Goal: Transaction & Acquisition: Obtain resource

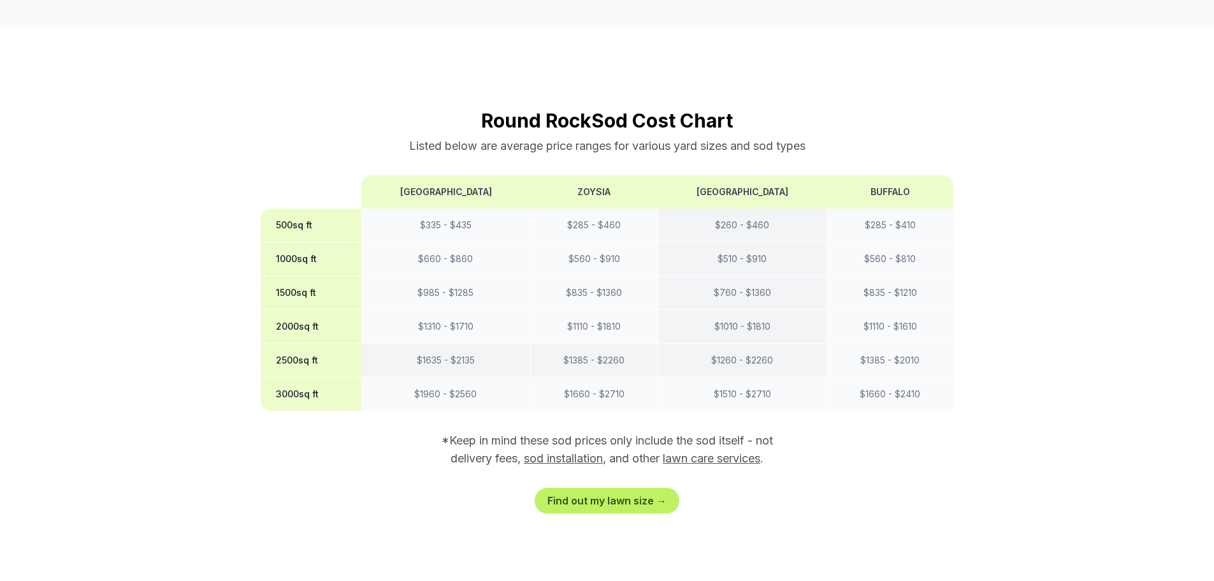
scroll to position [956, 0]
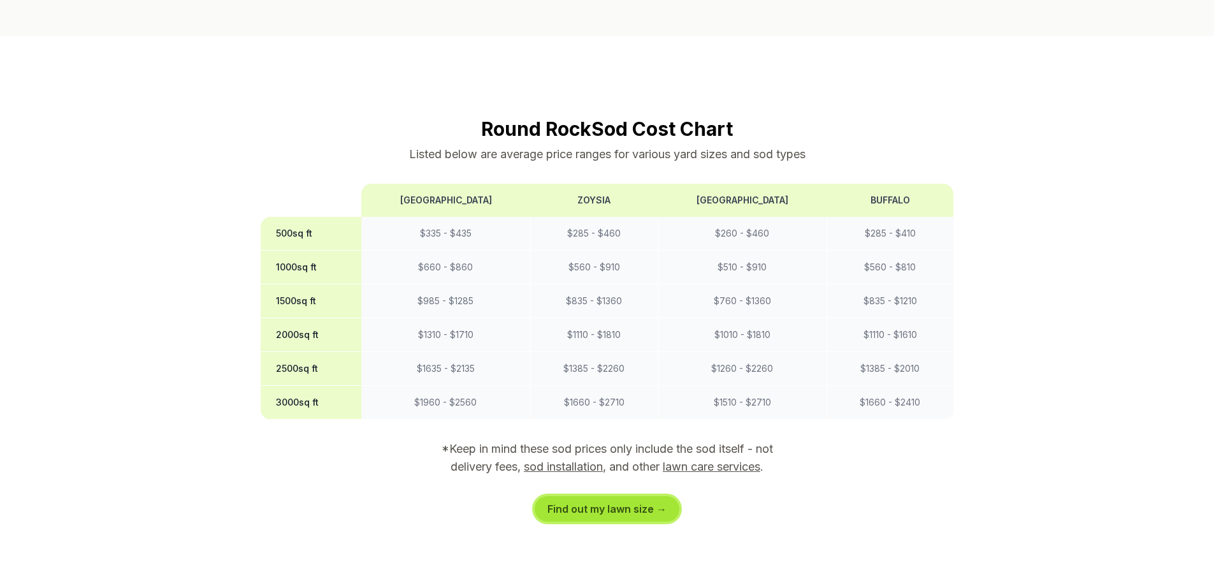
click at [611, 496] on link "Find out my lawn size →" at bounding box center [607, 508] width 145 height 25
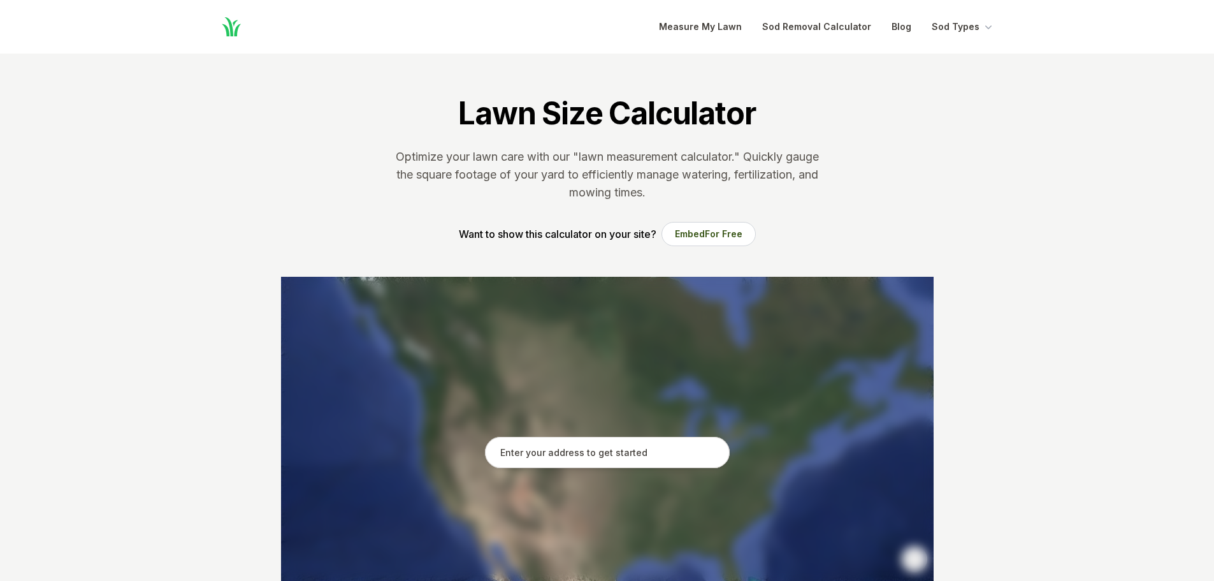
click at [611, 456] on input "text" at bounding box center [607, 453] width 245 height 32
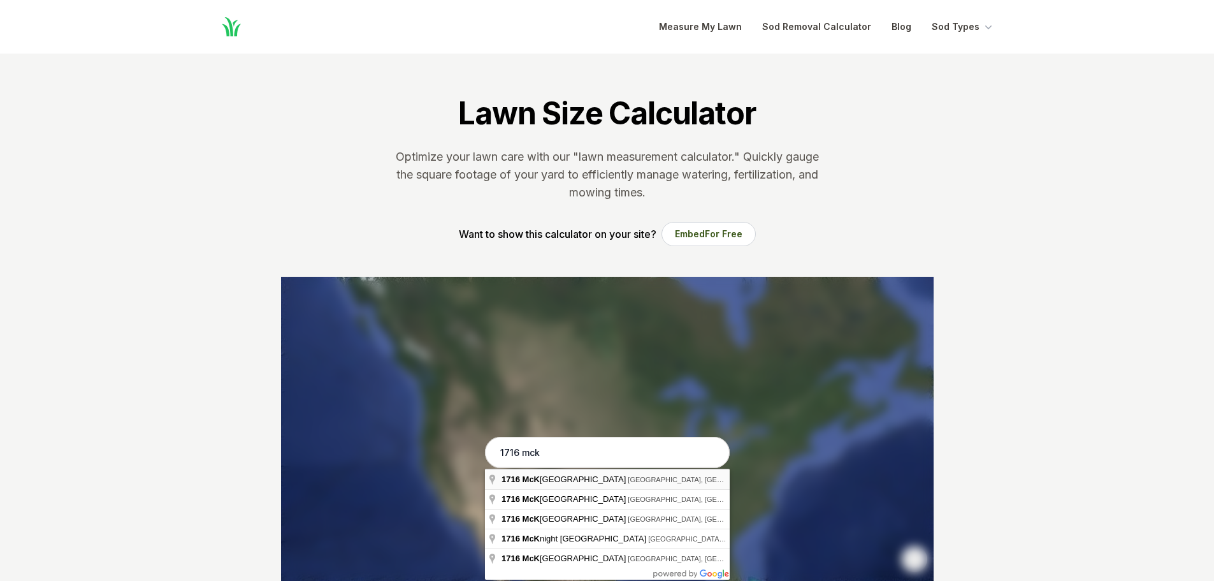
type input "[STREET_ADDRESS][PERSON_NAME]"
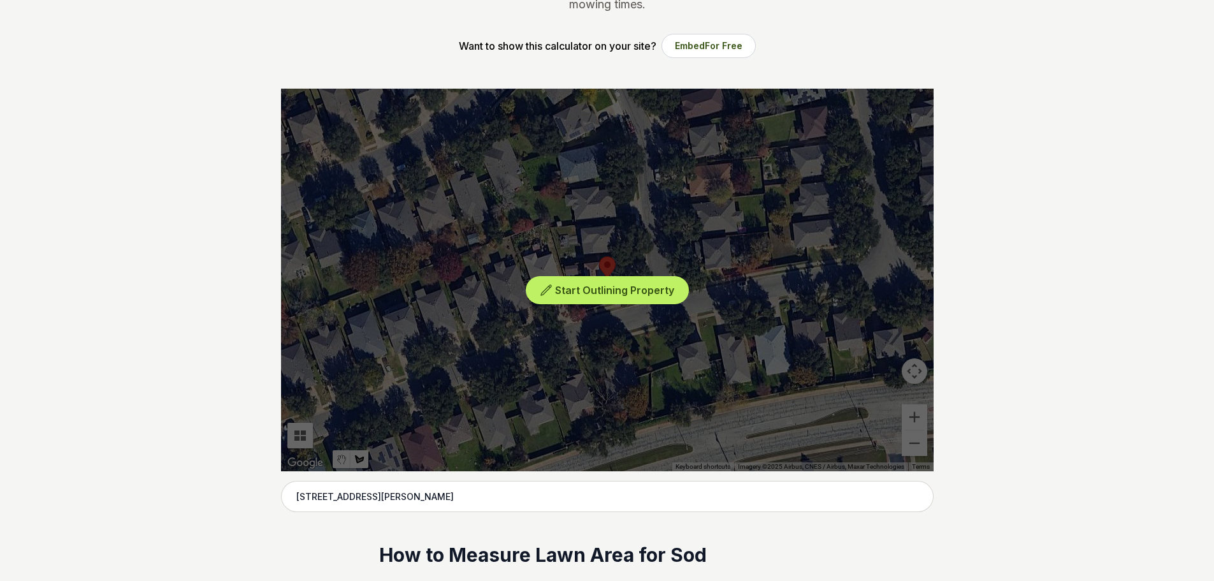
scroll to position [319, 0]
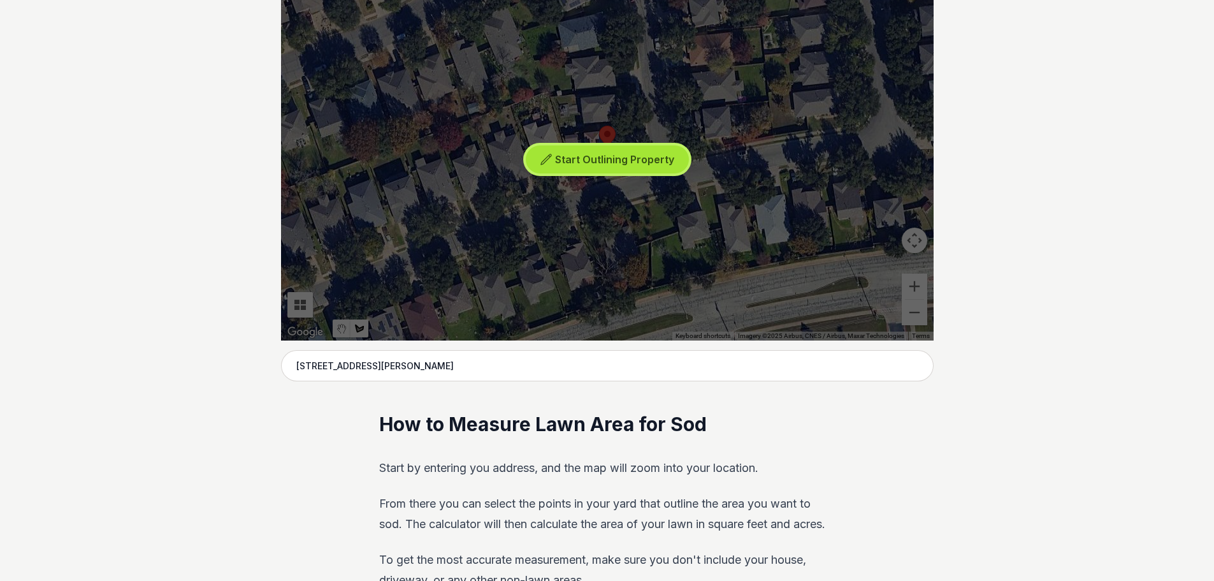
click at [586, 157] on span "Start Outlining Property" at bounding box center [614, 159] width 119 height 13
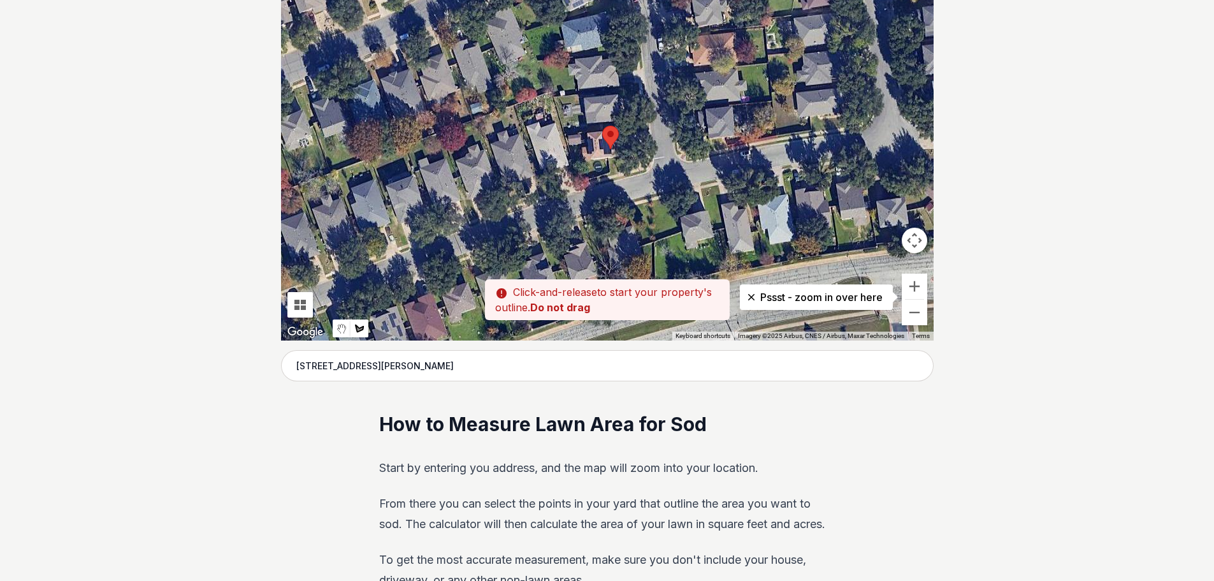
drag, startPoint x: 566, startPoint y: 130, endPoint x: 573, endPoint y: 130, distance: 7.0
click at [573, 130] on div at bounding box center [607, 149] width 653 height 382
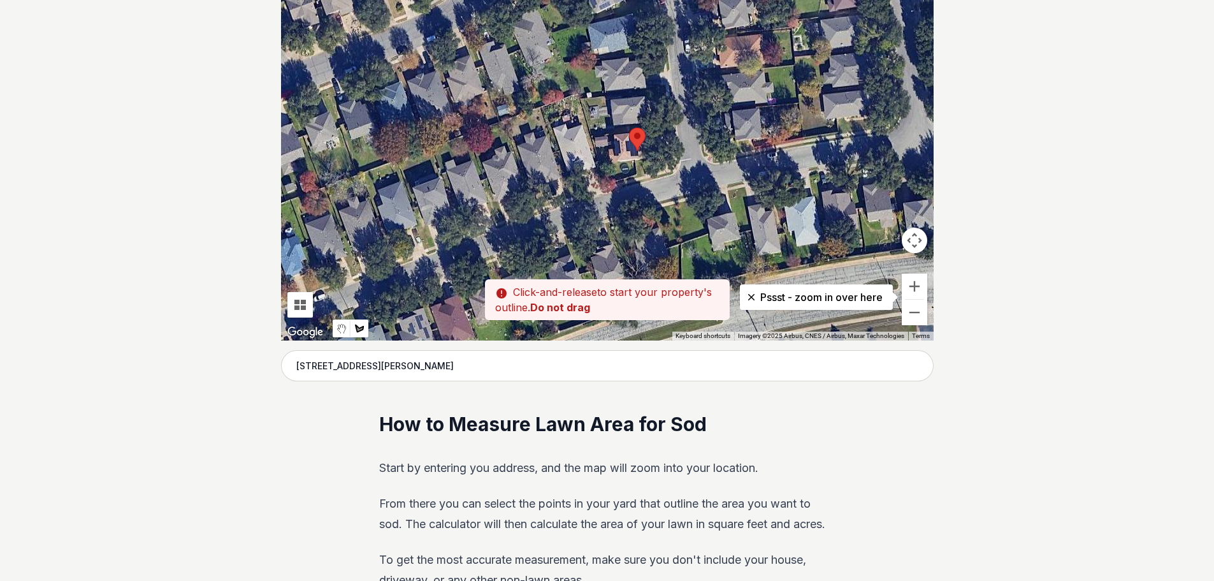
drag, startPoint x: 572, startPoint y: 130, endPoint x: 601, endPoint y: 132, distance: 28.8
click at [601, 132] on div at bounding box center [607, 149] width 653 height 382
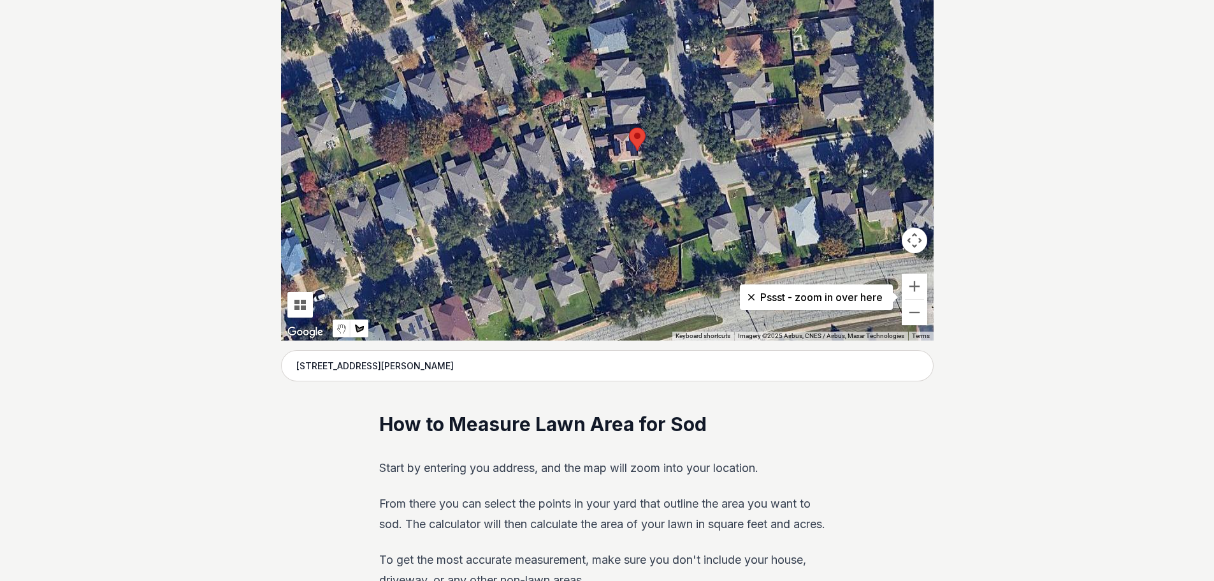
click at [600, 132] on div at bounding box center [607, 149] width 653 height 382
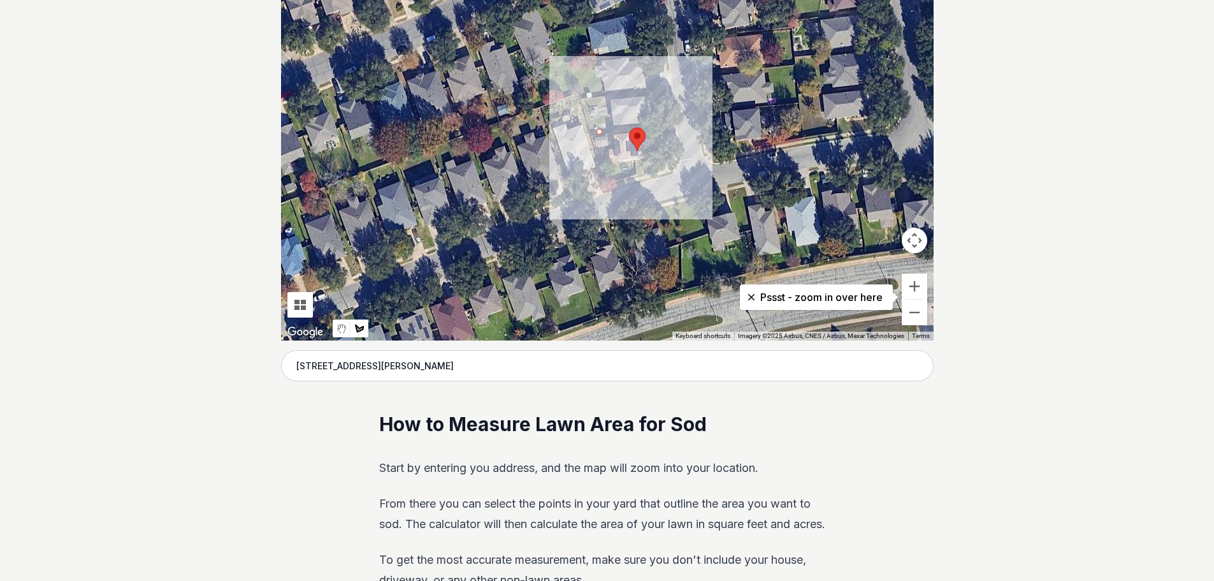
click at [671, 124] on div at bounding box center [607, 149] width 653 height 382
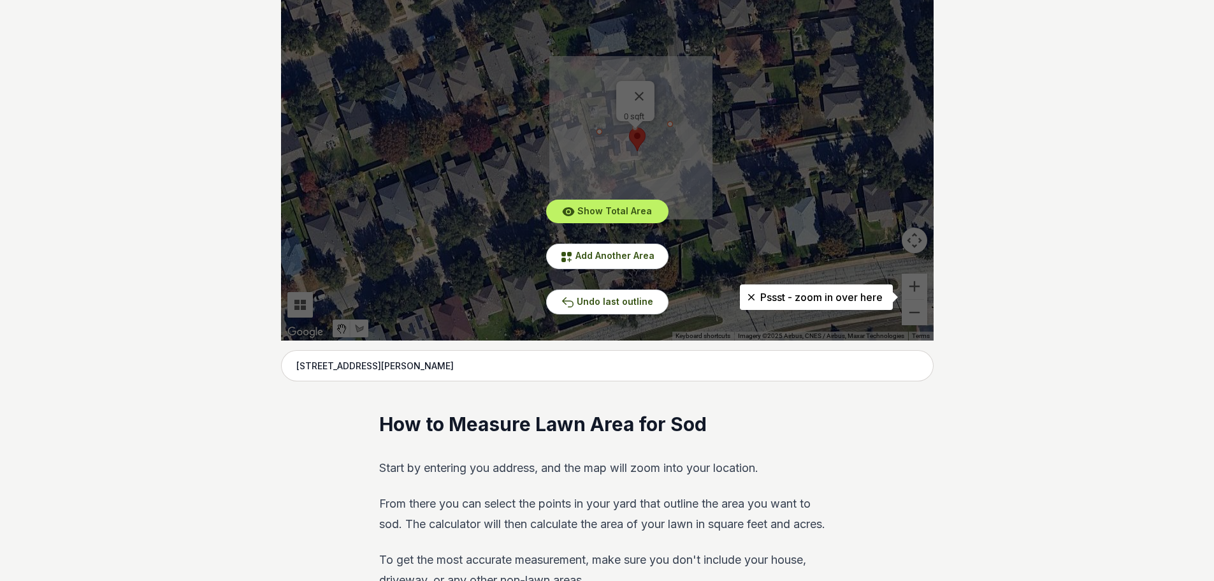
click at [642, 92] on div "Show Total Area Add Another Area Undo last outline" at bounding box center [607, 149] width 653 height 382
click at [592, 259] on span "Add Another Area" at bounding box center [615, 255] width 79 height 11
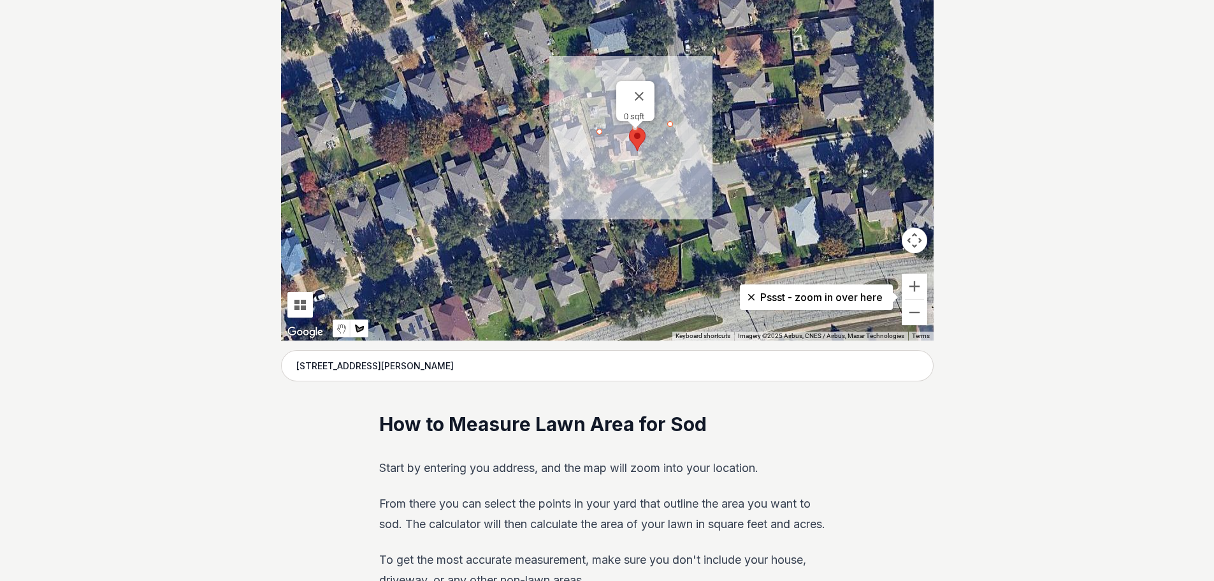
click at [601, 133] on div at bounding box center [607, 149] width 653 height 382
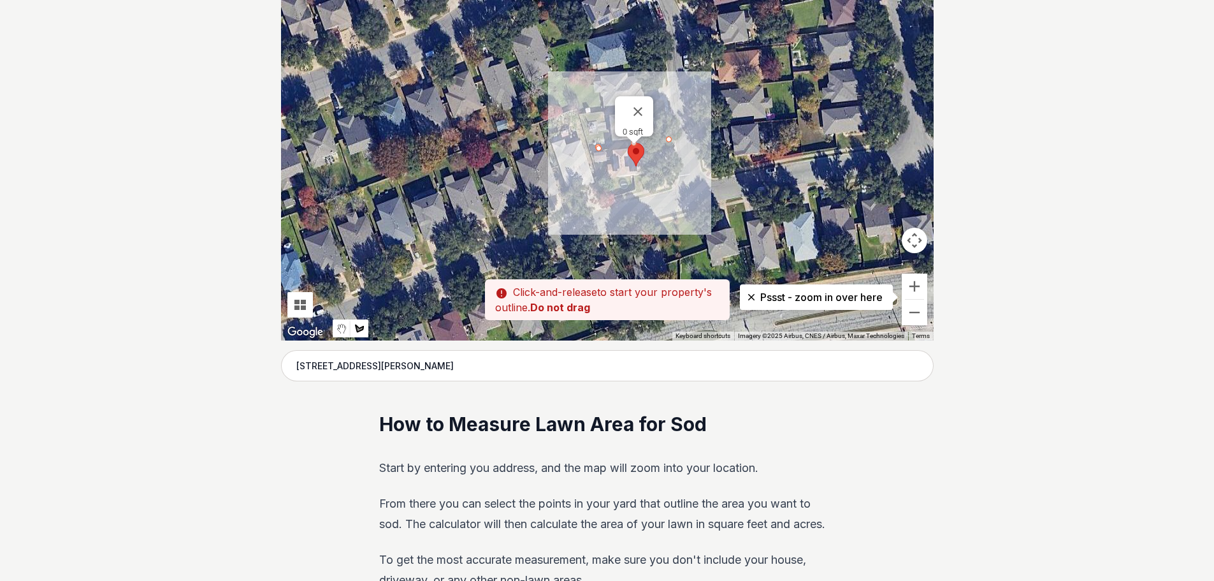
drag, startPoint x: 601, startPoint y: 133, endPoint x: 599, endPoint y: 151, distance: 17.9
click at [599, 151] on div at bounding box center [607, 149] width 653 height 382
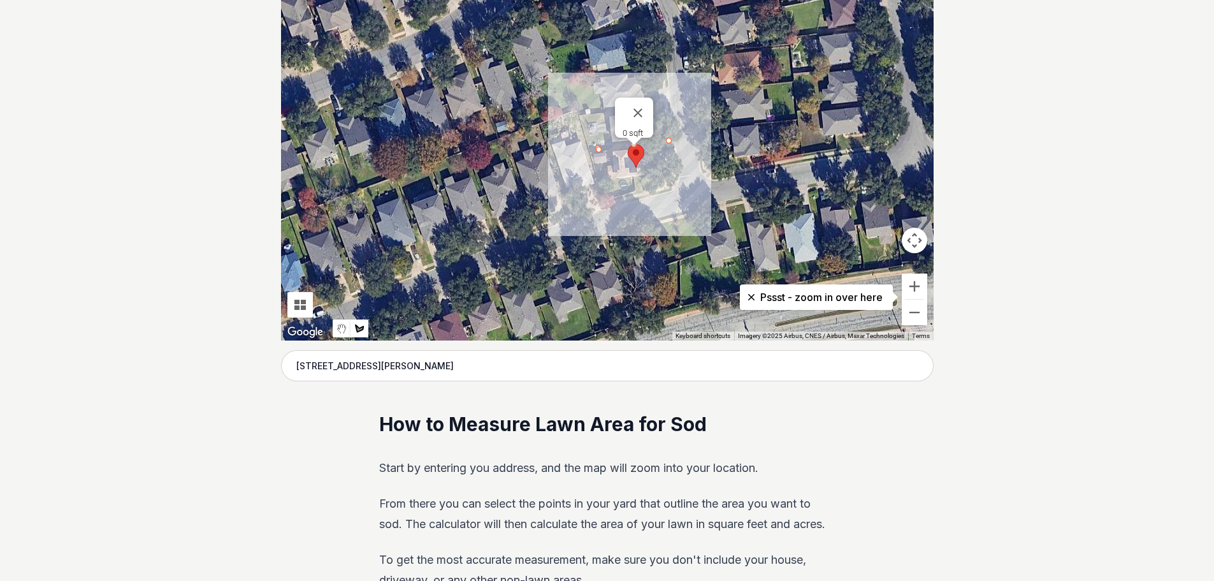
click at [607, 201] on div at bounding box center [607, 149] width 653 height 382
click at [606, 198] on div at bounding box center [607, 149] width 653 height 382
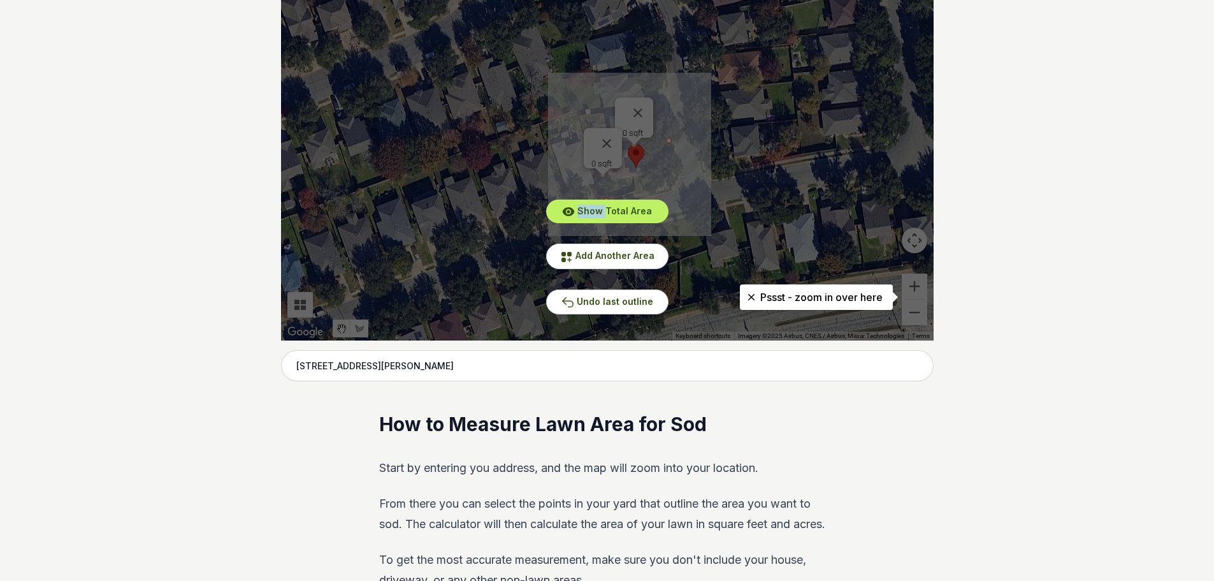
click at [606, 198] on div "Show Total Area Add Another Area Undo last outline" at bounding box center [607, 149] width 653 height 382
click at [608, 251] on span "Add Another Area" at bounding box center [615, 255] width 79 height 11
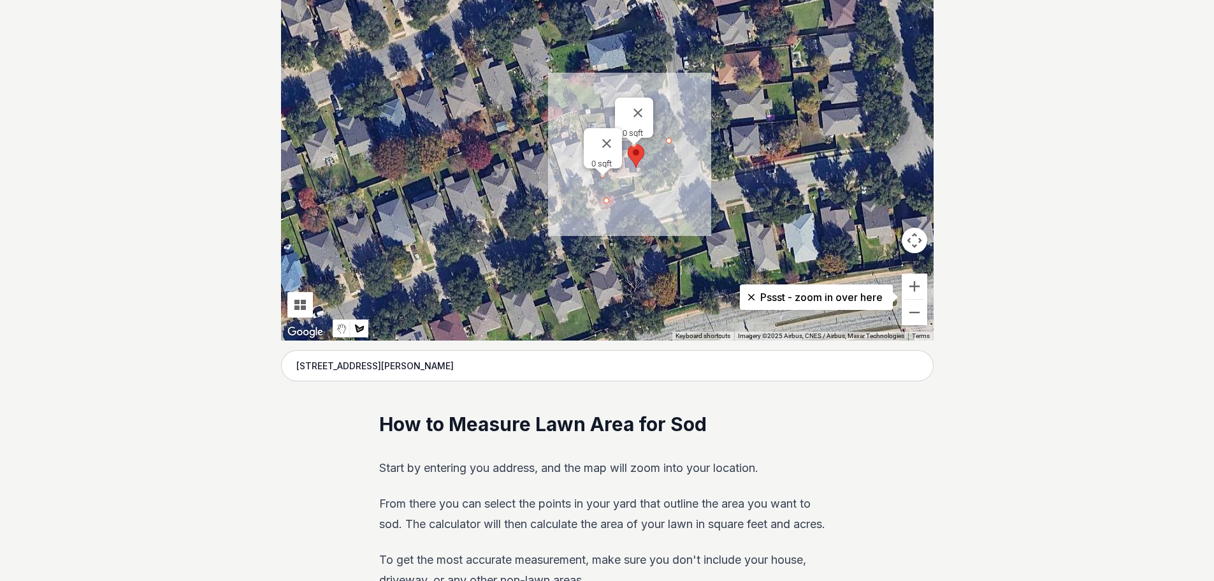
click at [610, 200] on div at bounding box center [607, 149] width 653 height 382
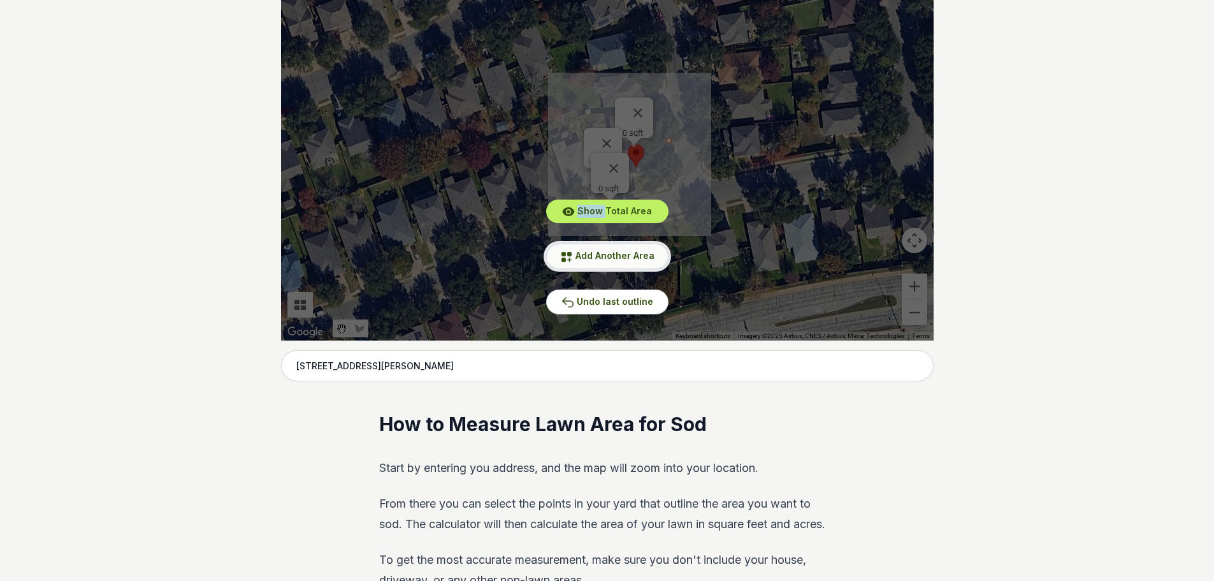
click at [602, 260] on span "Add Another Area" at bounding box center [615, 255] width 79 height 11
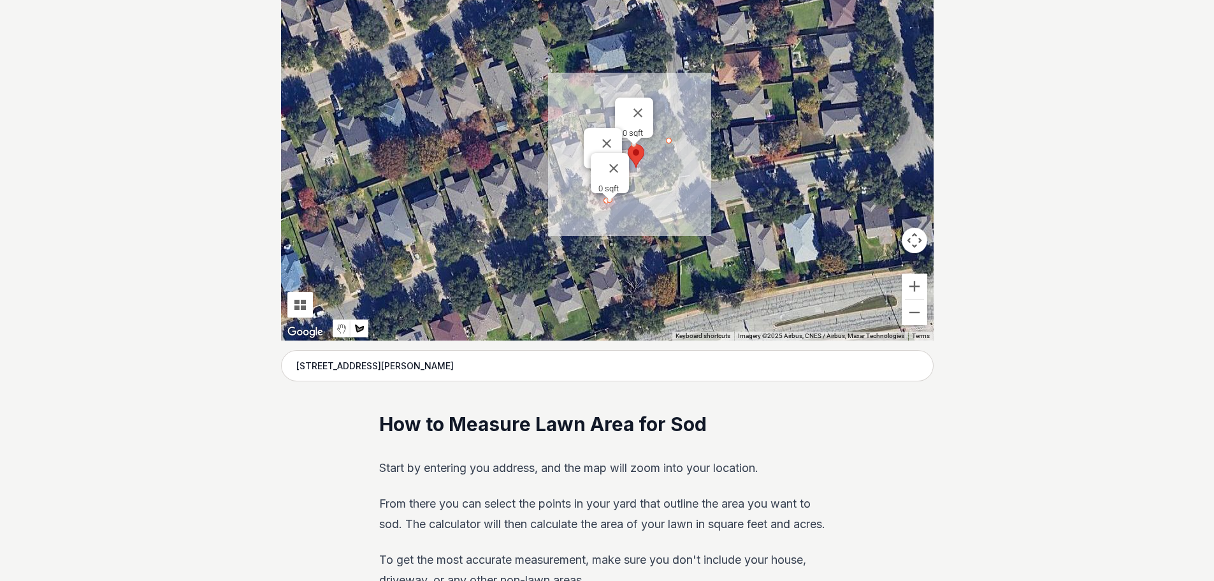
click at [610, 200] on div at bounding box center [610, 197] width 16 height 8
click at [610, 161] on button "Close" at bounding box center [614, 168] width 31 height 31
click at [606, 201] on div at bounding box center [607, 149] width 653 height 382
click at [677, 185] on div at bounding box center [607, 149] width 653 height 382
click at [674, 182] on div at bounding box center [607, 149] width 653 height 382
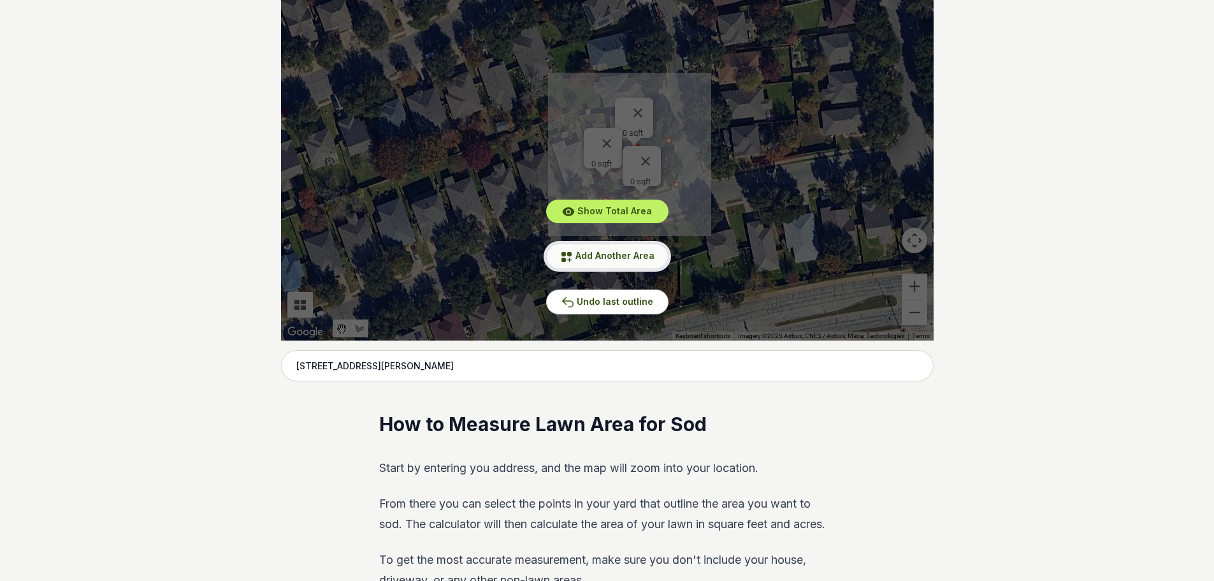
click at [617, 256] on span "Add Another Area" at bounding box center [615, 255] width 79 height 11
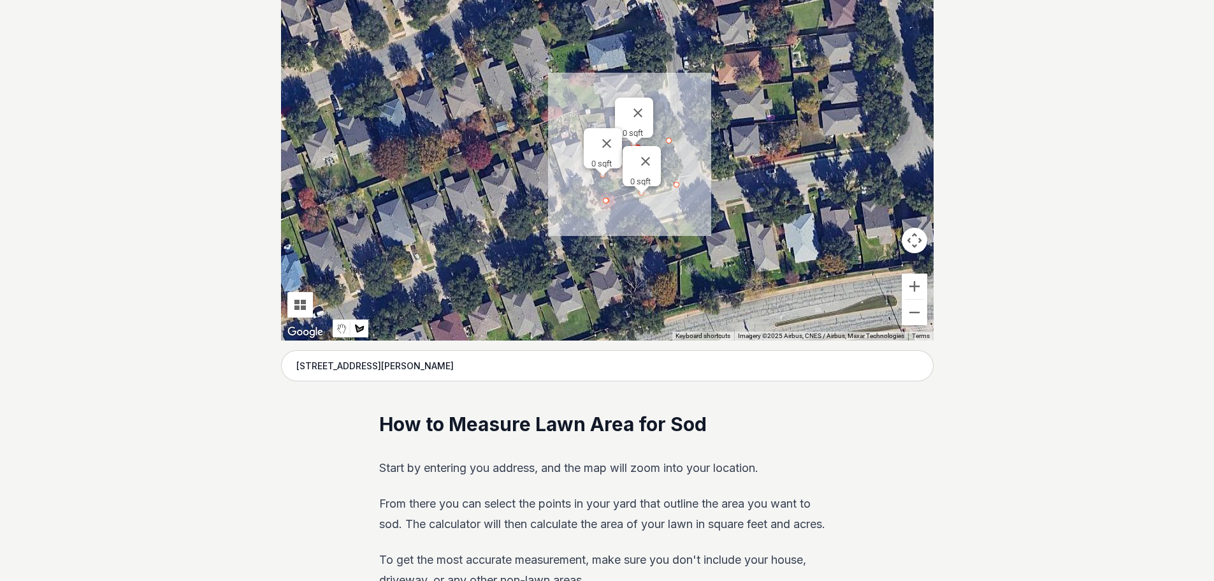
click at [678, 184] on div at bounding box center [607, 149] width 653 height 382
click at [670, 142] on div at bounding box center [607, 149] width 653 height 382
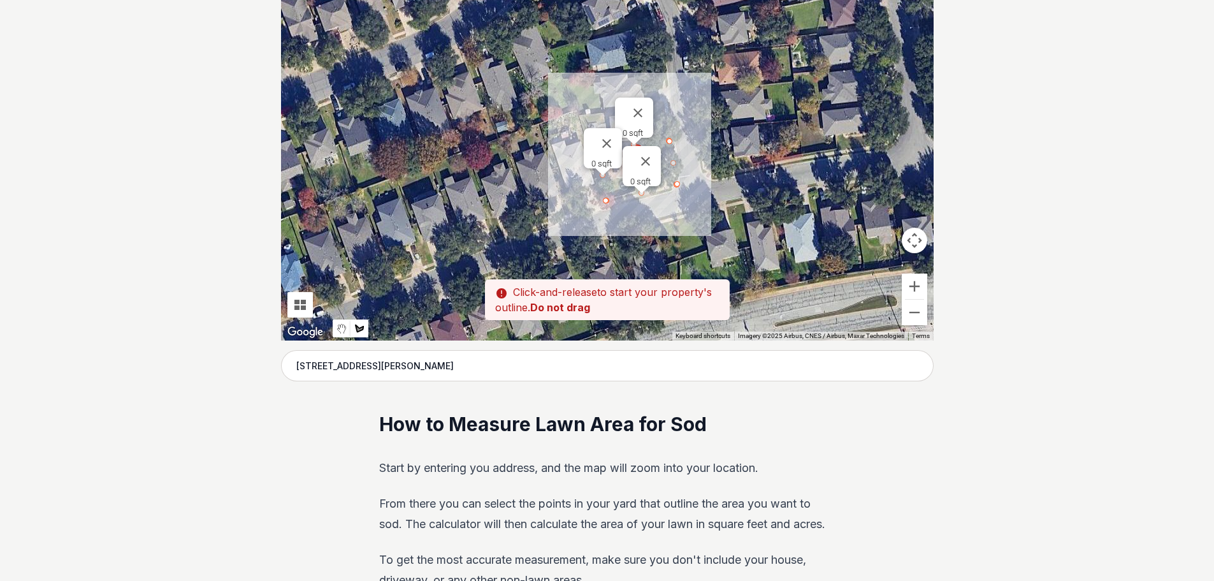
click at [669, 138] on div at bounding box center [607, 149] width 653 height 382
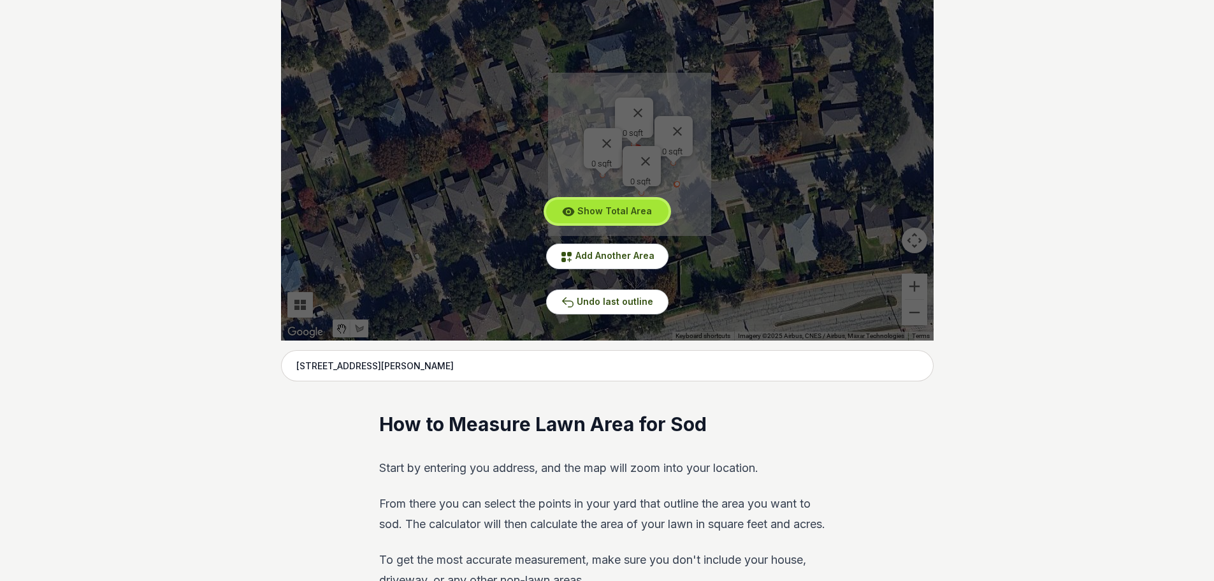
click at [610, 214] on span "Show Total Area" at bounding box center [615, 210] width 75 height 11
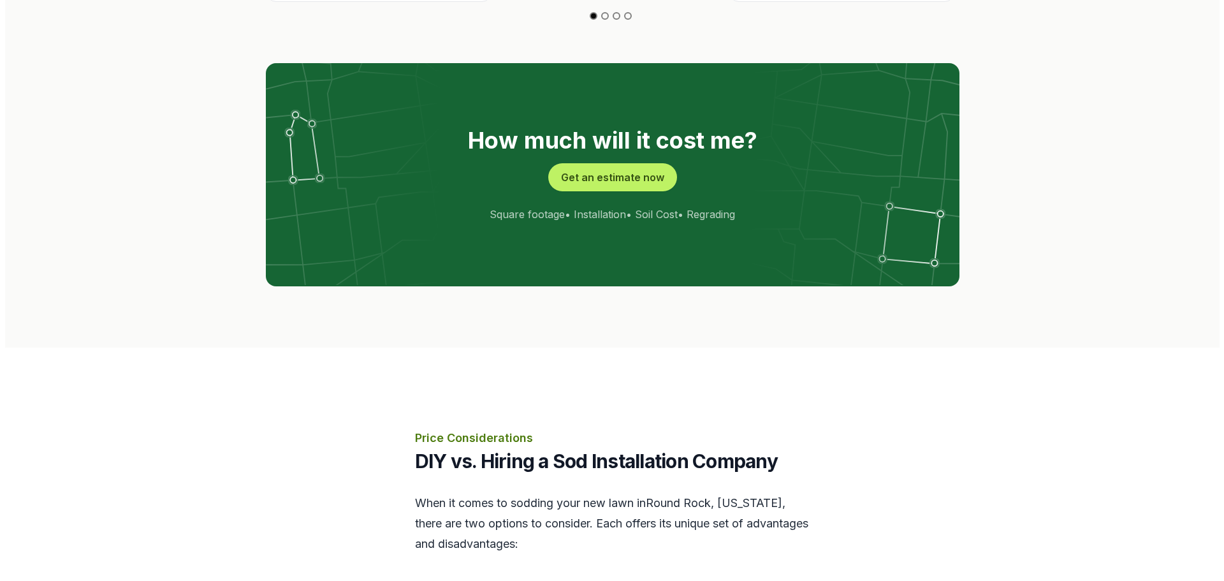
scroll to position [2486, 0]
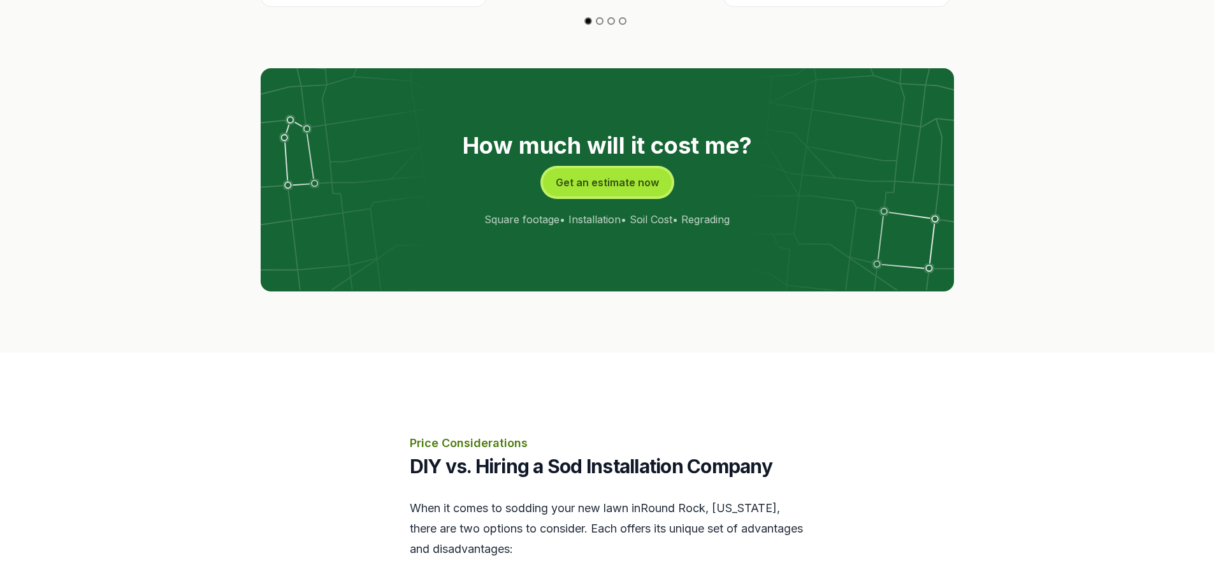
click at [567, 168] on button "Get an estimate now" at bounding box center [607, 182] width 129 height 28
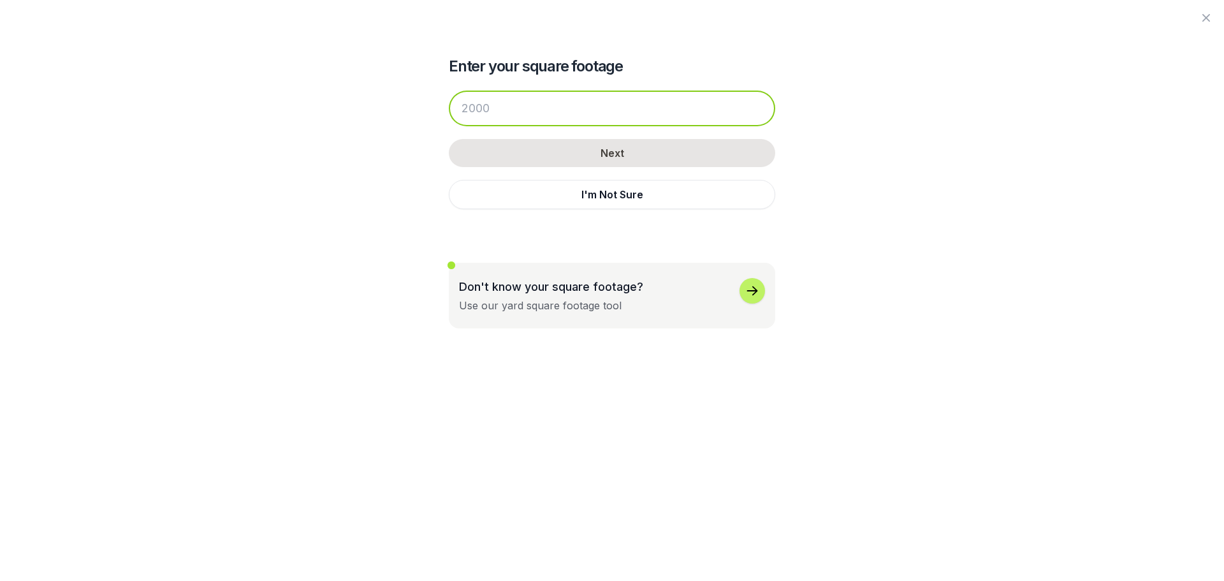
click at [567, 118] on input "number" at bounding box center [612, 109] width 326 height 36
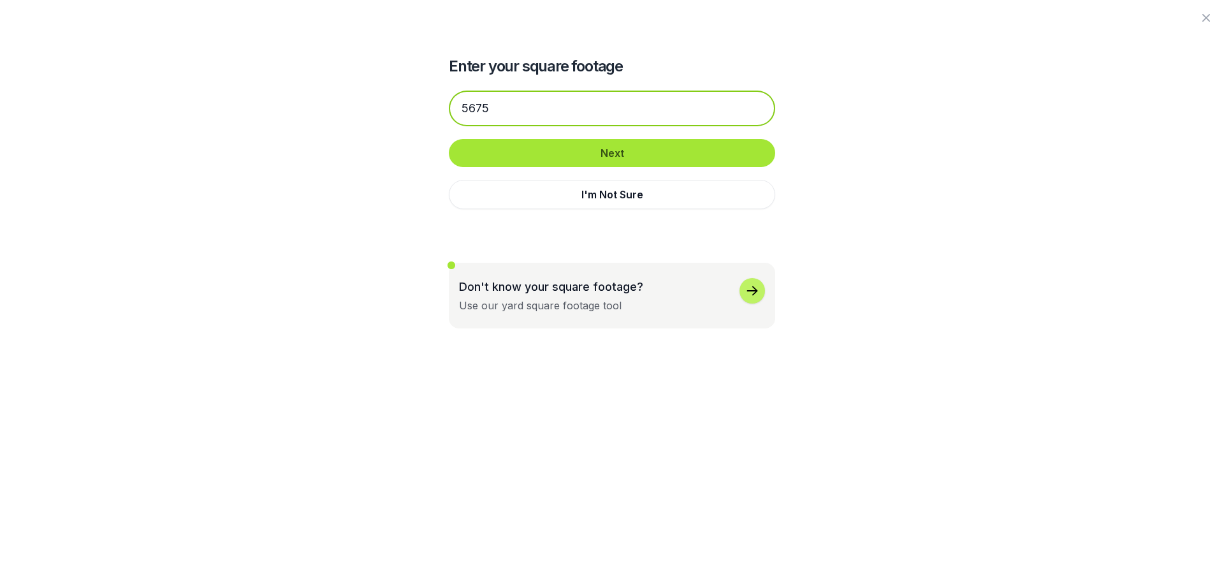
type input "5675"
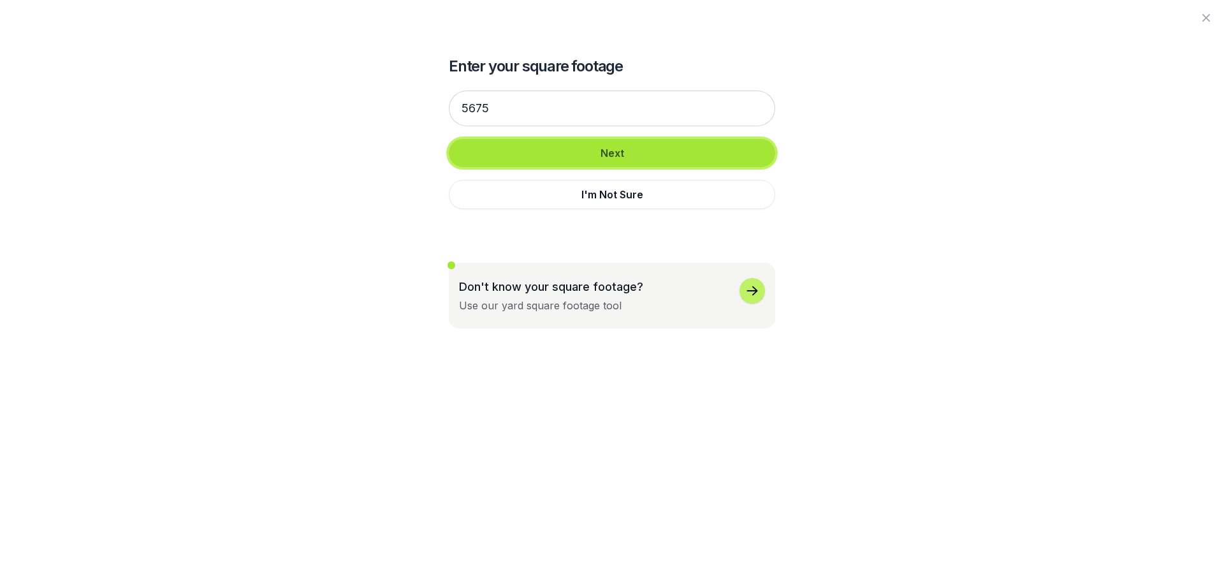
click at [578, 150] on button "Next" at bounding box center [612, 153] width 326 height 28
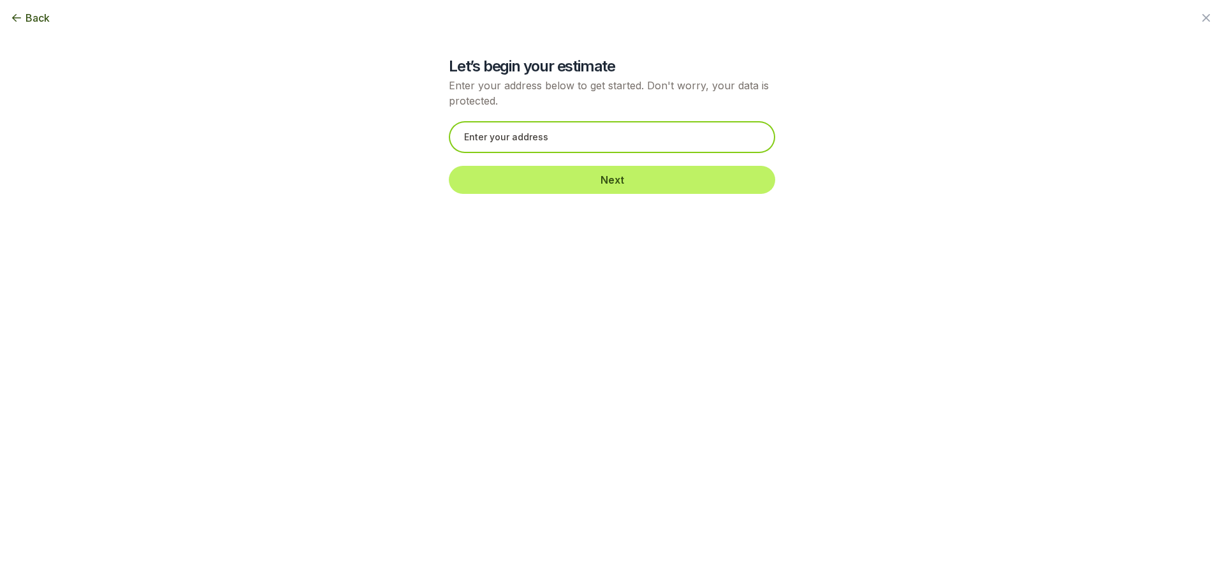
click at [605, 142] on input "text" at bounding box center [612, 137] width 326 height 32
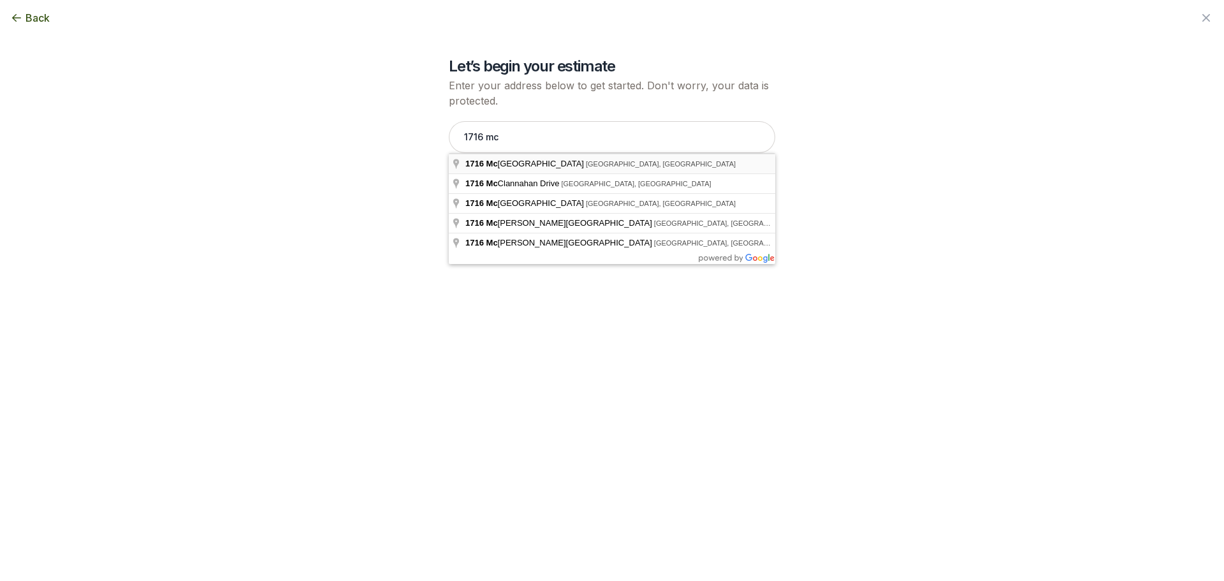
type input "[STREET_ADDRESS][PERSON_NAME]"
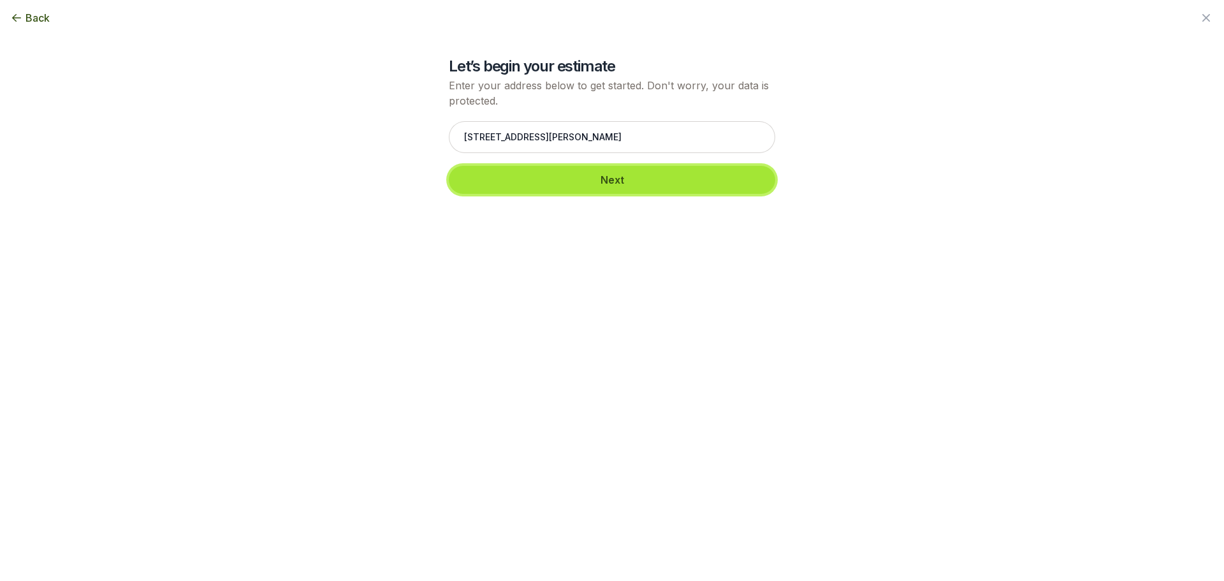
click at [603, 178] on button "Next" at bounding box center [612, 180] width 326 height 28
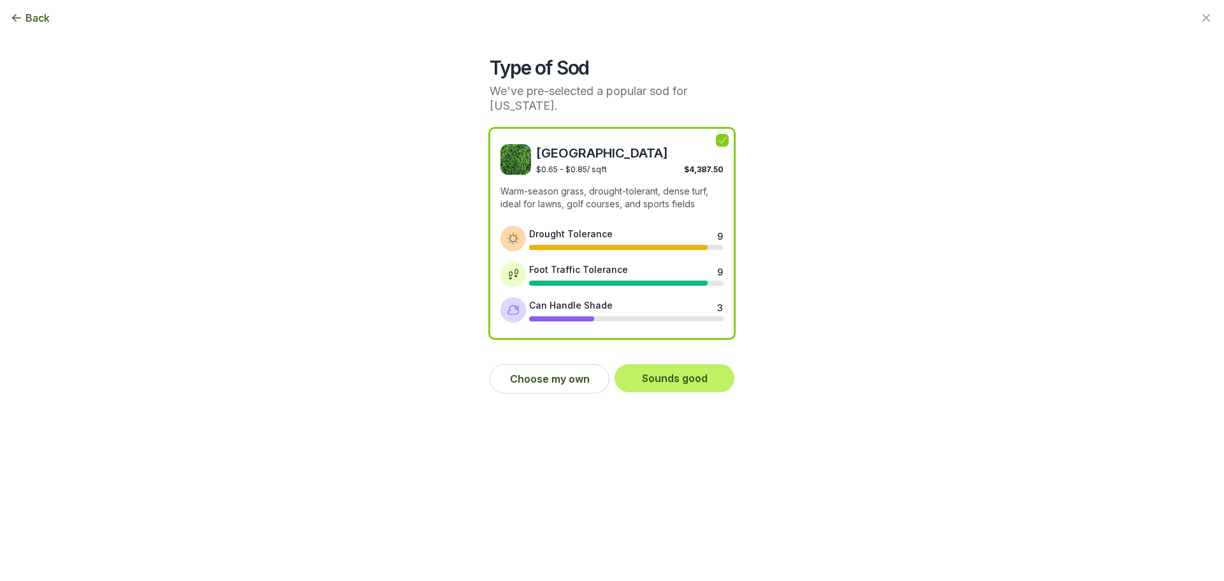
click at [724, 135] on icon at bounding box center [722, 140] width 10 height 10
click at [533, 365] on button "Choose my own" at bounding box center [550, 378] width 120 height 29
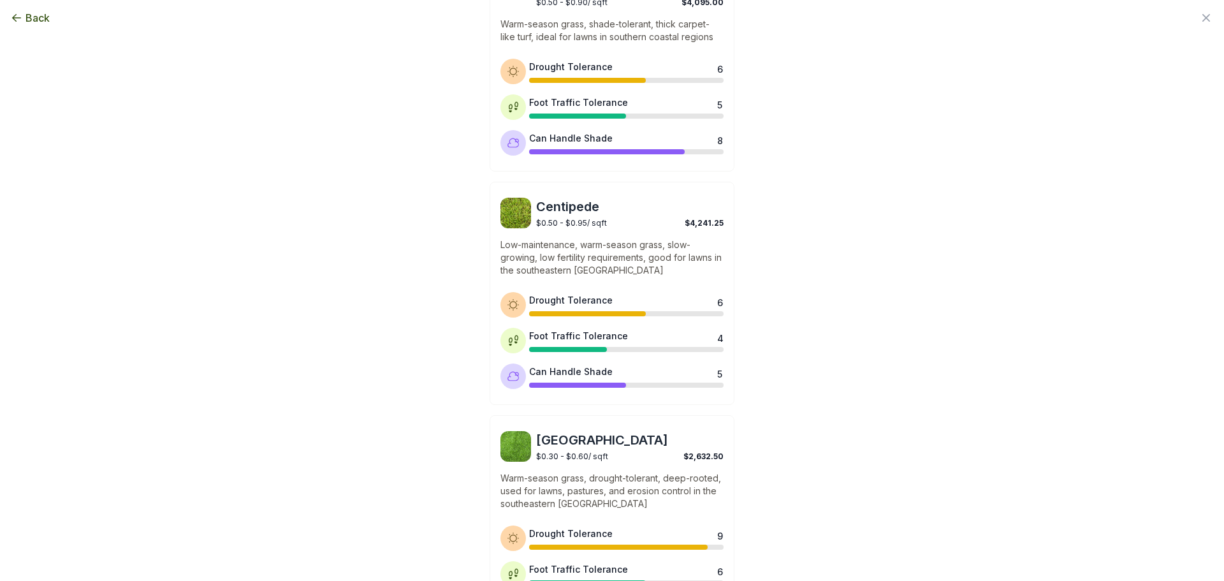
scroll to position [936, 0]
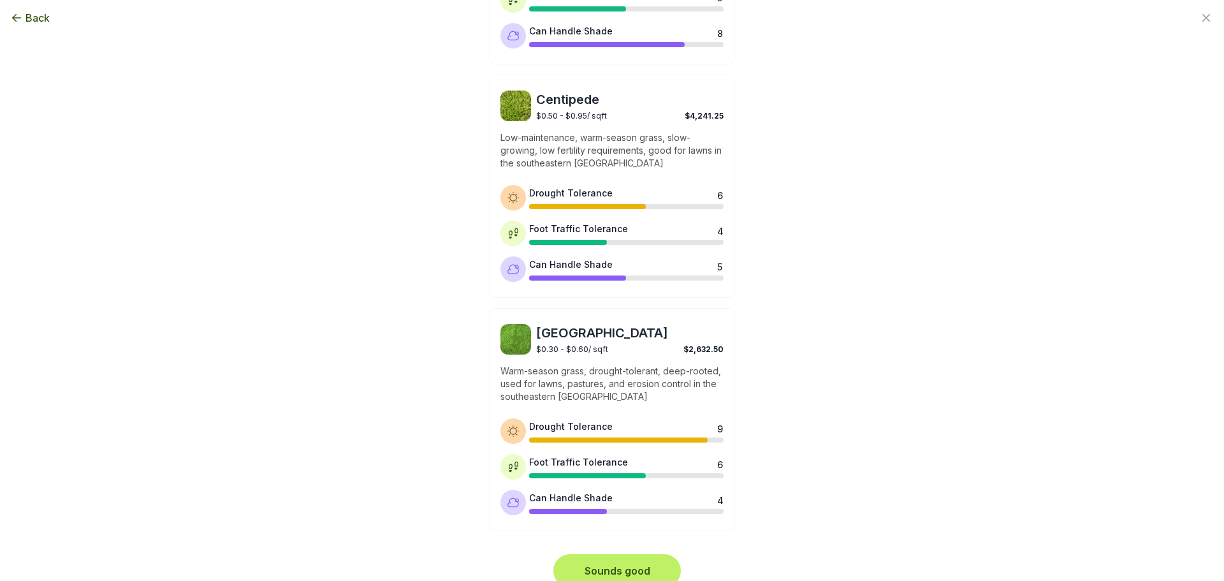
click at [618, 557] on button "Sounds good" at bounding box center [617, 571] width 122 height 28
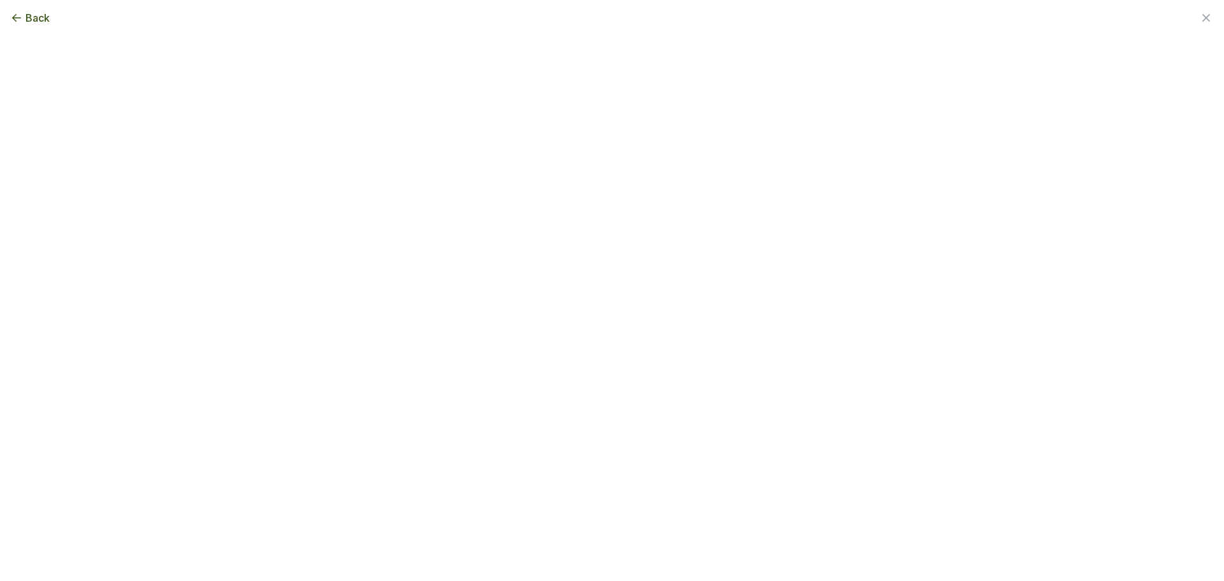
scroll to position [0, 0]
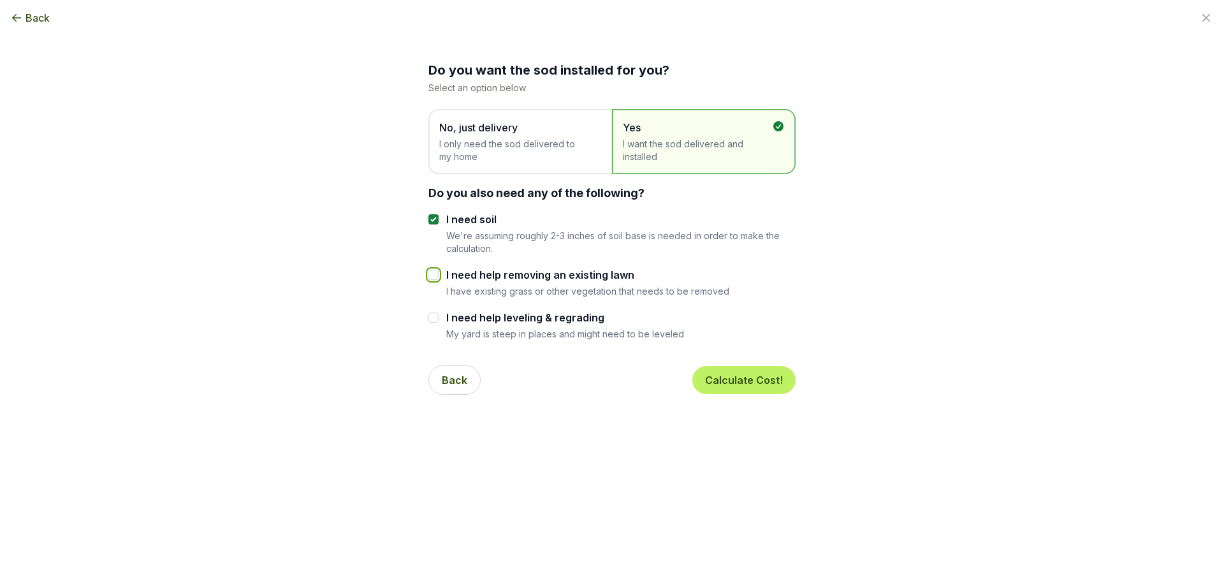
click at [429, 276] on input "I need help removing an existing lawn" at bounding box center [433, 275] width 10 height 10
checkbox input "true"
click at [433, 318] on input "I need help leveling & regrading" at bounding box center [433, 317] width 10 height 10
checkbox input "true"
click at [766, 384] on button "Calculate Cost!" at bounding box center [743, 380] width 103 height 28
